Goal: Task Accomplishment & Management: Manage account settings

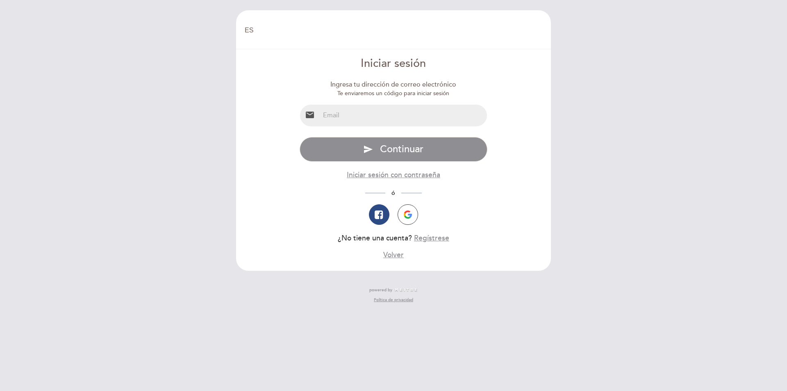
select select "es"
click at [392, 118] on input "email" at bounding box center [404, 115] width 168 height 22
click at [405, 211] on img "button" at bounding box center [408, 214] width 8 height 8
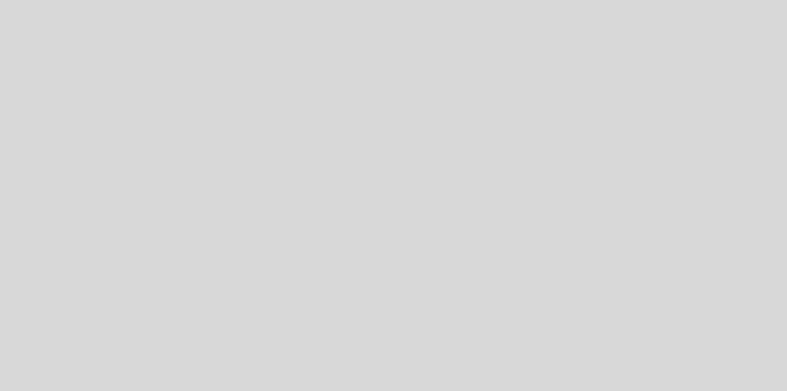
select select "es"
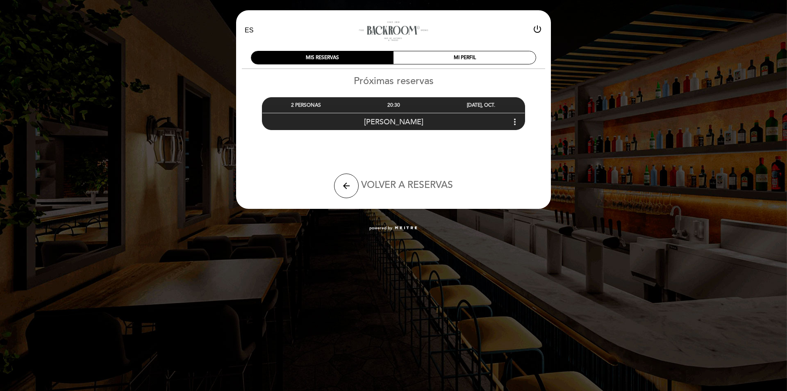
click at [464, 120] on div "Belén Gelvis more_vert" at bounding box center [393, 122] width 262 height 18
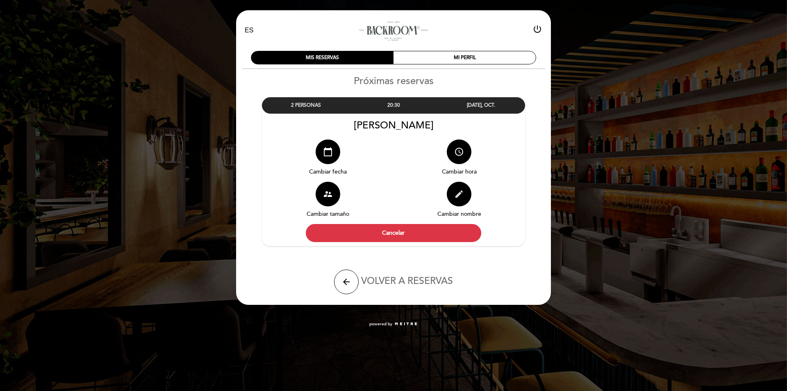
click at [459, 193] on icon "edit" at bounding box center [459, 194] width 10 height 10
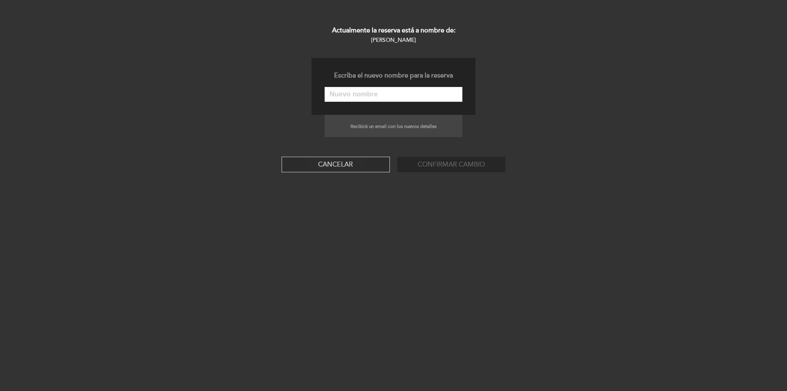
click at [357, 165] on button "Cancelar" at bounding box center [336, 165] width 108 height 16
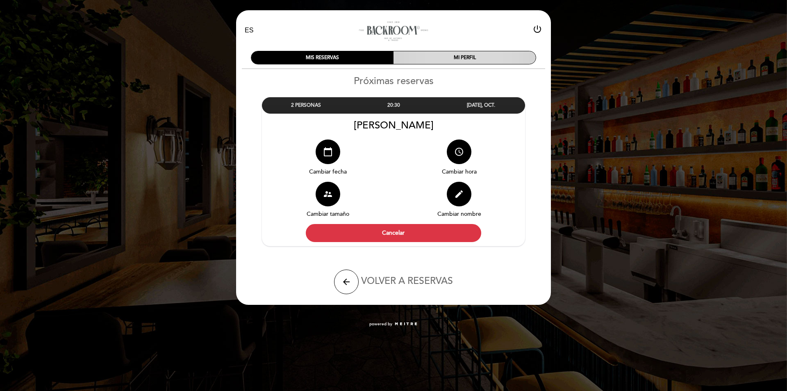
click at [428, 60] on div "MI PERFIL" at bounding box center [464, 57] width 142 height 13
